Goal: Information Seeking & Learning: Find specific fact

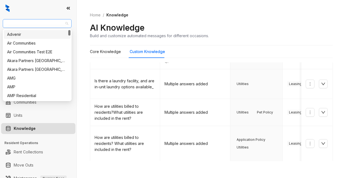
click at [45, 23] on span "Raintree Partners" at bounding box center [37, 23] width 62 height 8
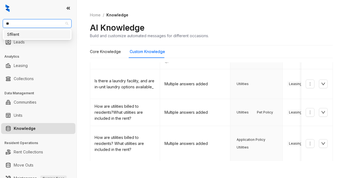
type input "***"
click at [20, 31] on div "SfRent" at bounding box center [37, 34] width 67 height 9
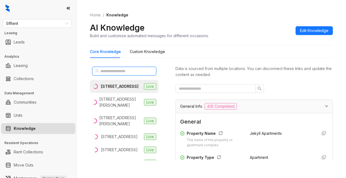
click at [105, 71] on input "text" at bounding box center [124, 71] width 48 height 6
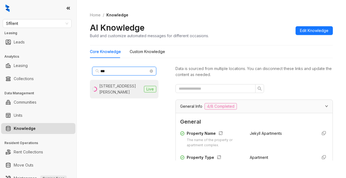
type input "***"
click at [107, 89] on div "424 Jones St, San Francisco, CA" at bounding box center [120, 89] width 42 height 12
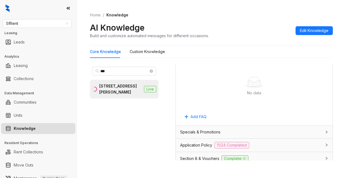
scroll to position [384, 0]
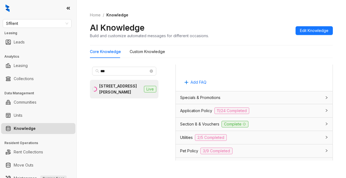
click at [209, 114] on span "Application Policy" at bounding box center [196, 111] width 32 height 6
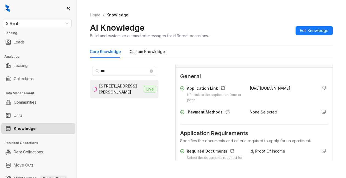
scroll to position [466, 0]
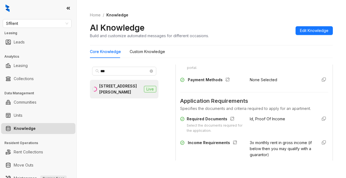
drag, startPoint x: 243, startPoint y: 72, endPoint x: 280, endPoint y: 74, distance: 37.0
click at [280, 71] on div "Application Link URL link to the application form or portal. https://sfrent.net/" at bounding box center [254, 62] width 148 height 18
copy span "https://sfrent.net/"
click at [290, 86] on div "None Selected" at bounding box center [281, 81] width 63 height 9
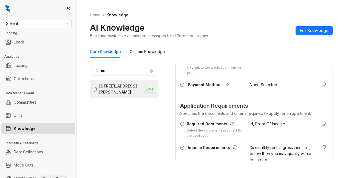
drag, startPoint x: 274, startPoint y: 78, endPoint x: 270, endPoint y: 92, distance: 14.7
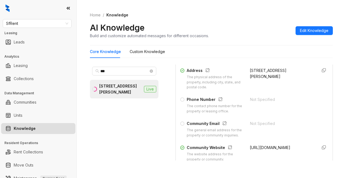
scroll to position [134, 0]
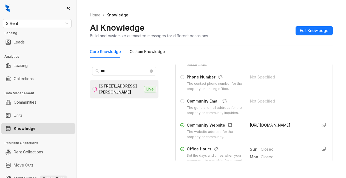
drag, startPoint x: 161, startPoint y: 142, endPoint x: 173, endPoint y: 127, distance: 18.9
click at [162, 139] on div "*** 424 Jones St, San Francisco, CA Live" at bounding box center [128, 115] width 77 height 101
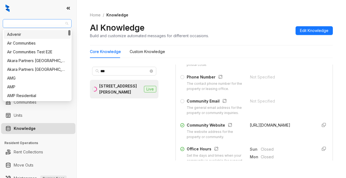
click at [30, 20] on span "SfRent" at bounding box center [37, 23] width 62 height 8
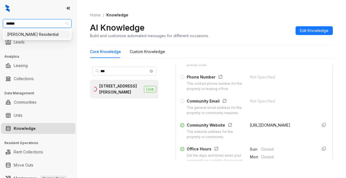
type input "*******"
click at [40, 35] on div "[PERSON_NAME] Residential" at bounding box center [37, 35] width 60 height 6
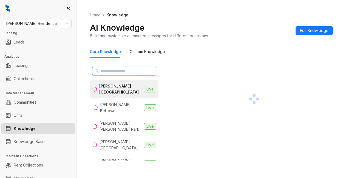
click at [137, 70] on input "text" at bounding box center [124, 71] width 48 height 6
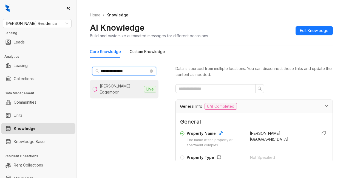
type input "**********"
click at [115, 88] on div "[PERSON_NAME] Edgemoor" at bounding box center [121, 89] width 42 height 12
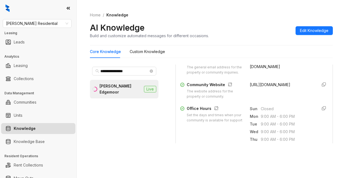
scroll to position [164, 0]
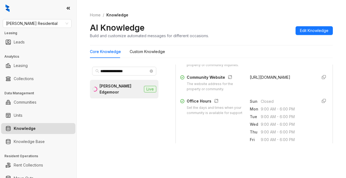
drag, startPoint x: 242, startPoint y: 84, endPoint x: 276, endPoint y: 96, distance: 35.9
click at [276, 94] on div "Property Name The name of the property or apartment complex. [PERSON_NAME][GEOG…" at bounding box center [254, 20] width 148 height 147
copy span "[URL][DOMAIN_NAME]"
